Goal: Use online tool/utility: Utilize a website feature to perform a specific function

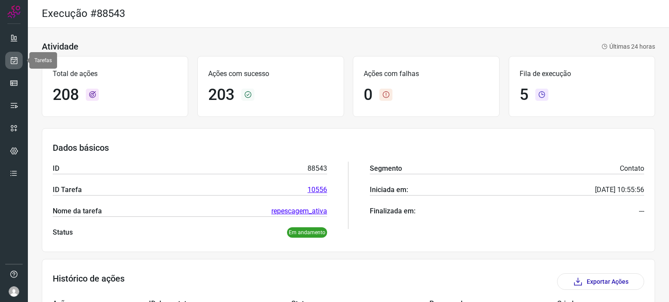
click at [17, 59] on icon at bounding box center [14, 60] width 9 height 9
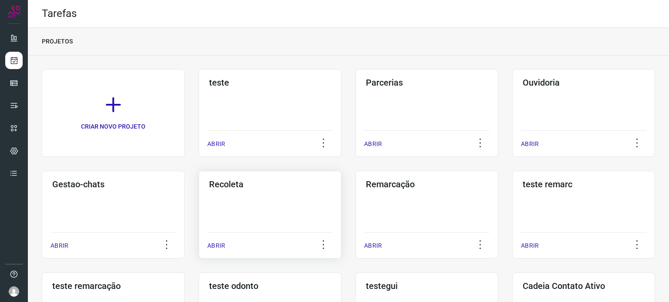
scroll to position [131, 0]
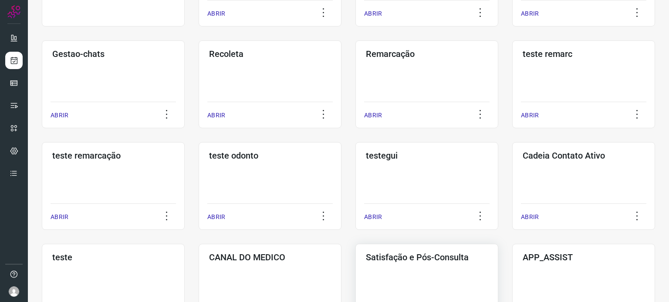
click at [435, 259] on h3 "Satisfação e Pós-Consulta" at bounding box center [427, 257] width 122 height 10
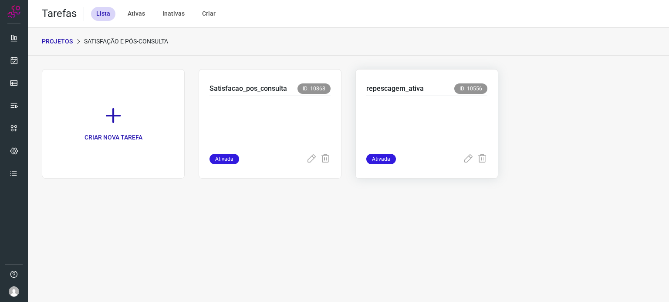
click at [404, 116] on p at bounding box center [426, 123] width 121 height 44
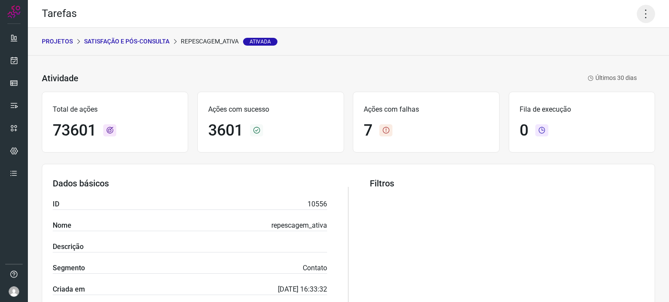
click at [642, 19] on icon at bounding box center [645, 14] width 18 height 18
click at [590, 58] on li "Executar" at bounding box center [607, 57] width 79 height 14
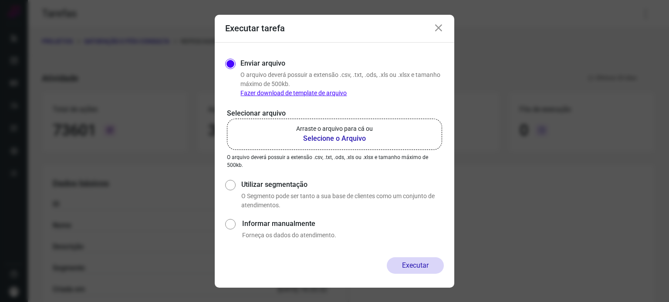
click at [340, 124] on p "Arraste o arquivo para cá ou" at bounding box center [334, 128] width 77 height 9
click at [0, 0] on input "Arraste o arquivo para cá ou Selecione o Arquivo" at bounding box center [0, 0] width 0 height 0
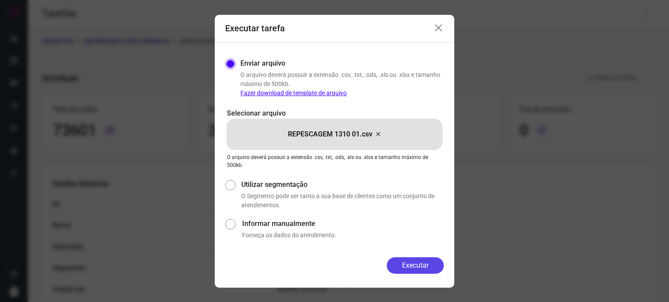
click at [415, 262] on button "Executar" at bounding box center [414, 266] width 57 height 17
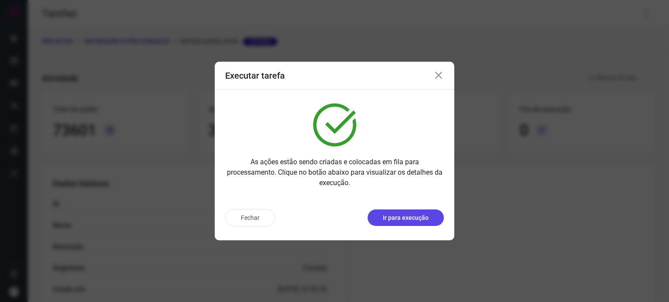
click at [399, 214] on p "Ir para execução" at bounding box center [406, 218] width 46 height 9
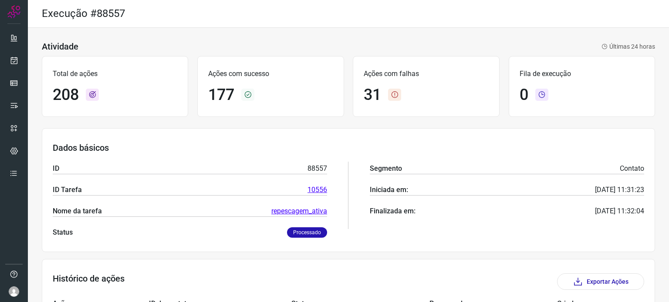
click at [598, 25] on div "Execução #88557" at bounding box center [348, 14] width 641 height 28
click at [16, 60] on icon at bounding box center [14, 60] width 9 height 9
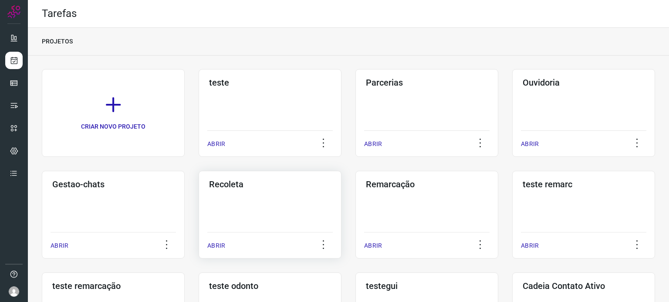
scroll to position [218, 0]
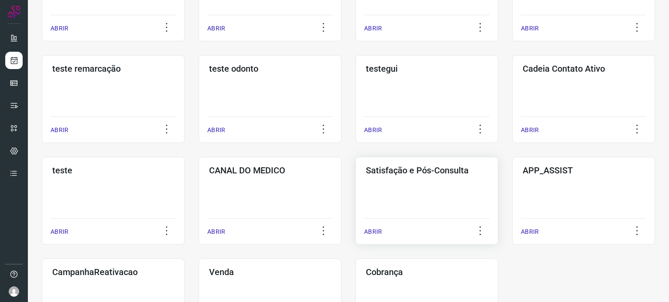
click at [403, 212] on div "Satisfação e Pós-Consulta ABRIR" at bounding box center [426, 201] width 143 height 88
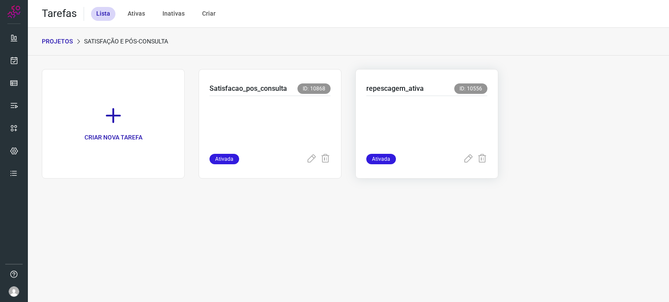
click at [400, 108] on p at bounding box center [426, 123] width 121 height 44
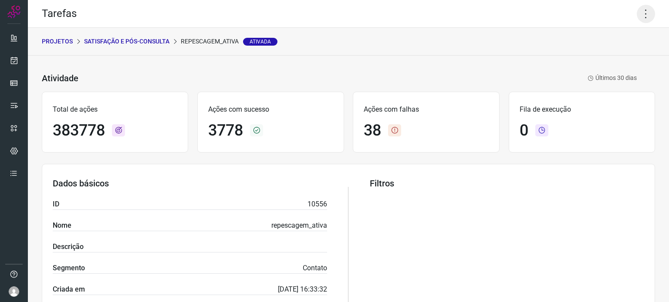
click at [638, 10] on icon at bounding box center [645, 14] width 18 height 18
click at [608, 55] on li "Executar" at bounding box center [607, 57] width 79 height 14
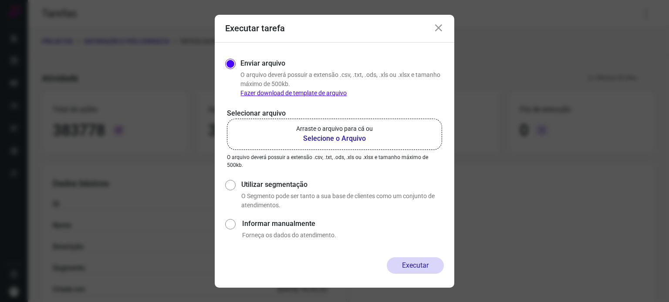
click at [368, 132] on p "Arraste o arquivo para cá ou" at bounding box center [334, 128] width 77 height 9
click at [0, 0] on input "Arraste o arquivo para cá ou Selecione o Arquivo" at bounding box center [0, 0] width 0 height 0
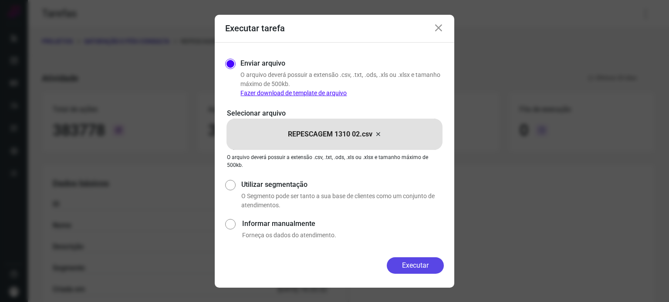
click at [414, 265] on button "Executar" at bounding box center [414, 266] width 57 height 17
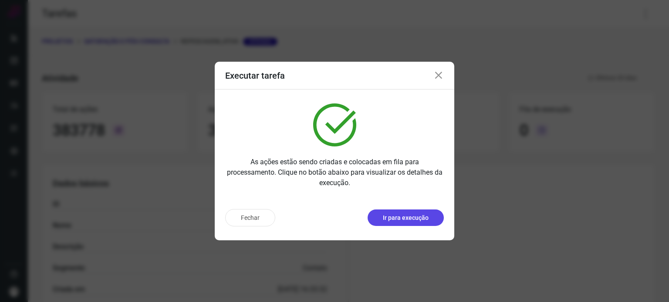
click at [405, 222] on button "Ir para execução" at bounding box center [405, 218] width 76 height 17
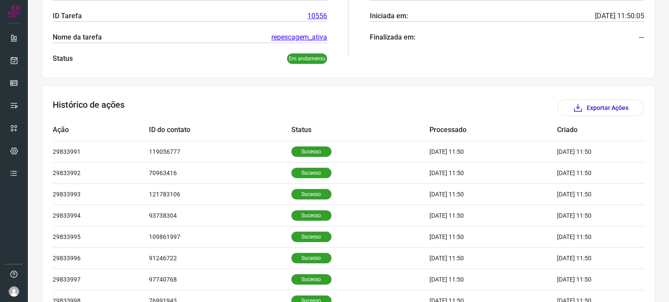
scroll to position [261, 0]
